Goal: Navigation & Orientation: Find specific page/section

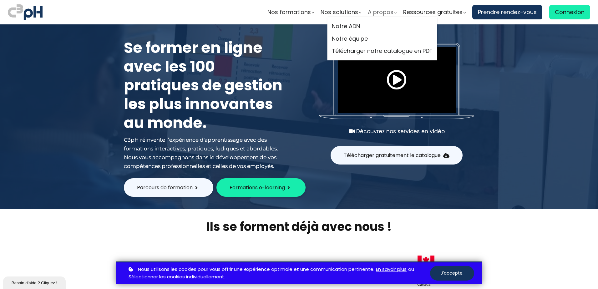
click at [380, 12] on span "A propos" at bounding box center [381, 12] width 26 height 9
click at [344, 39] on link "Notre équipe" at bounding box center [382, 38] width 100 height 9
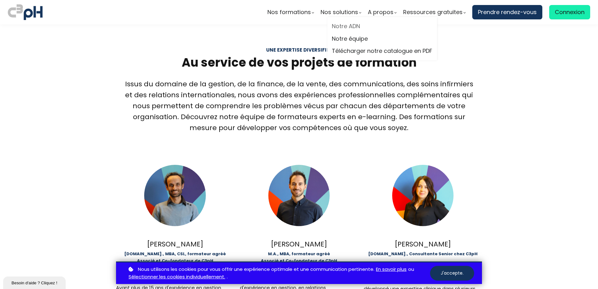
click at [355, 25] on link "Notre ADN" at bounding box center [382, 26] width 100 height 9
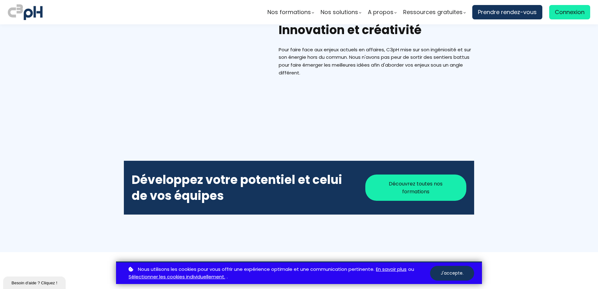
scroll to position [563, 0]
